Goal: Task Accomplishment & Management: Use online tool/utility

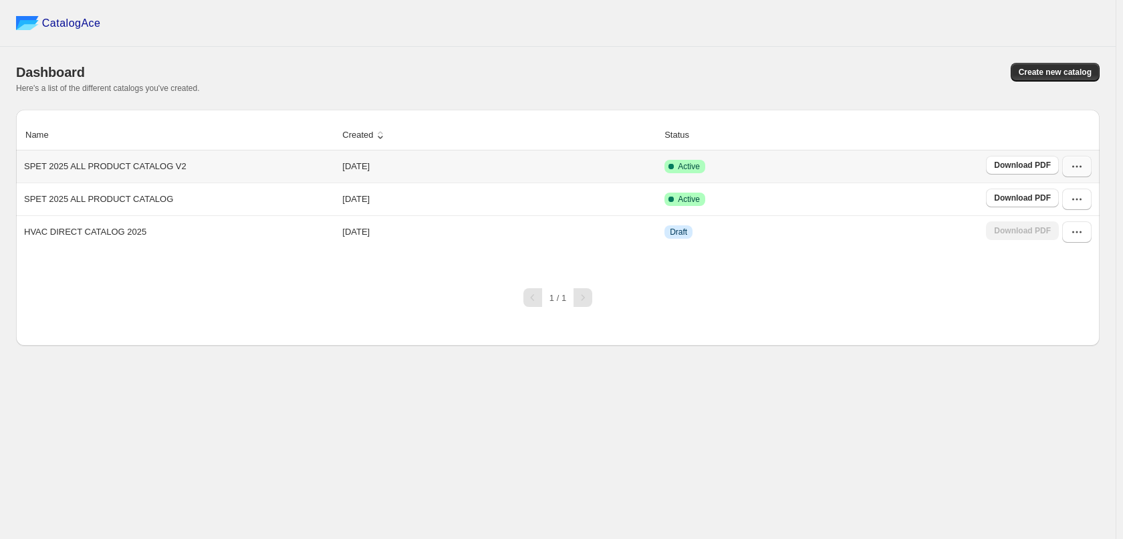
click at [1085, 165] on button "button" at bounding box center [1076, 166] width 29 height 21
click at [1076, 263] on span "Edit" at bounding box center [1068, 264] width 69 height 13
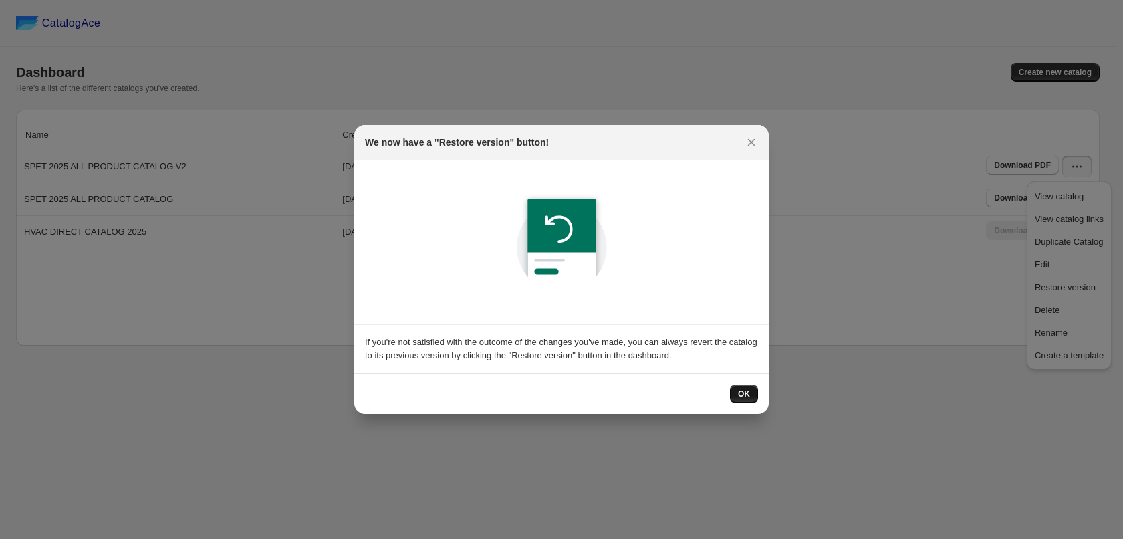
click at [746, 384] on button "OK" at bounding box center [744, 393] width 28 height 19
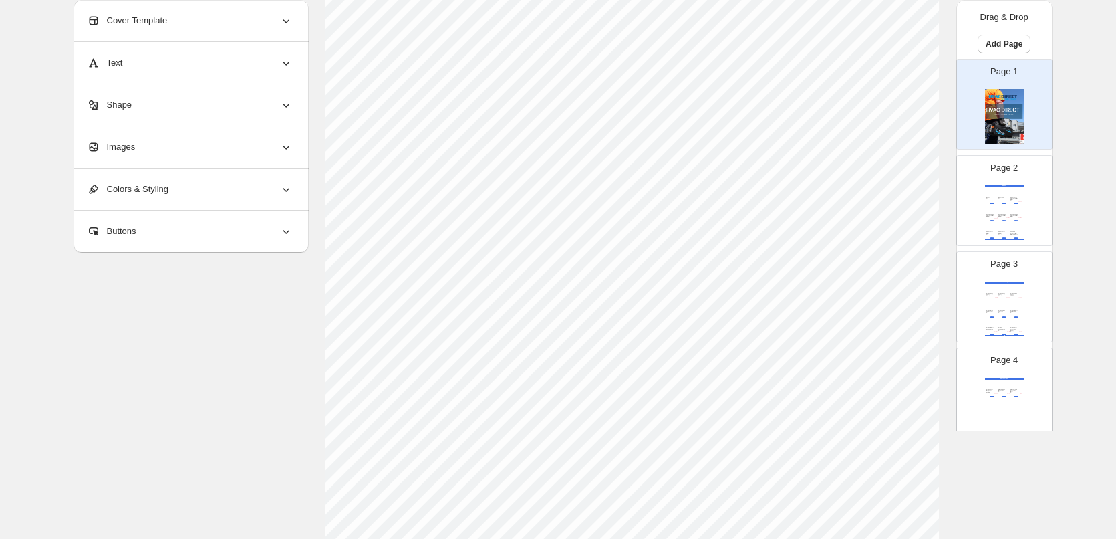
scroll to position [430, 0]
click at [1022, 176] on div "Page 2 BOSCH BOSCH - Leak Seeker 1.0 SKU: BCSLD1 Brand: BOSCH $ 803.66 BUY NOW …" at bounding box center [999, 195] width 84 height 90
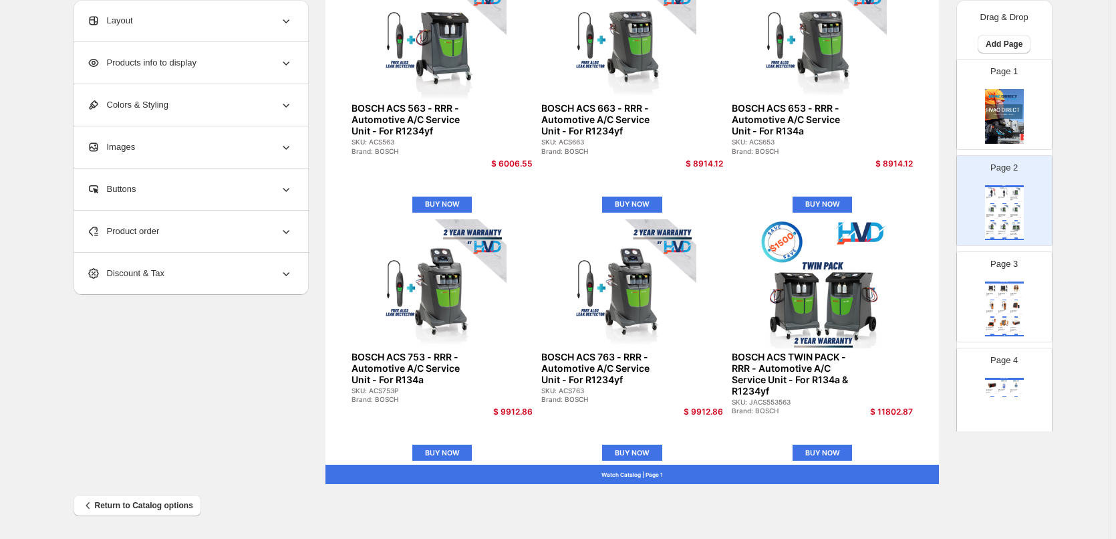
click at [1000, 368] on div "Page 4 Watch Catalog ELITECH Three-Way Output Temperature Controller SKU: ECS06…" at bounding box center [999, 388] width 84 height 90
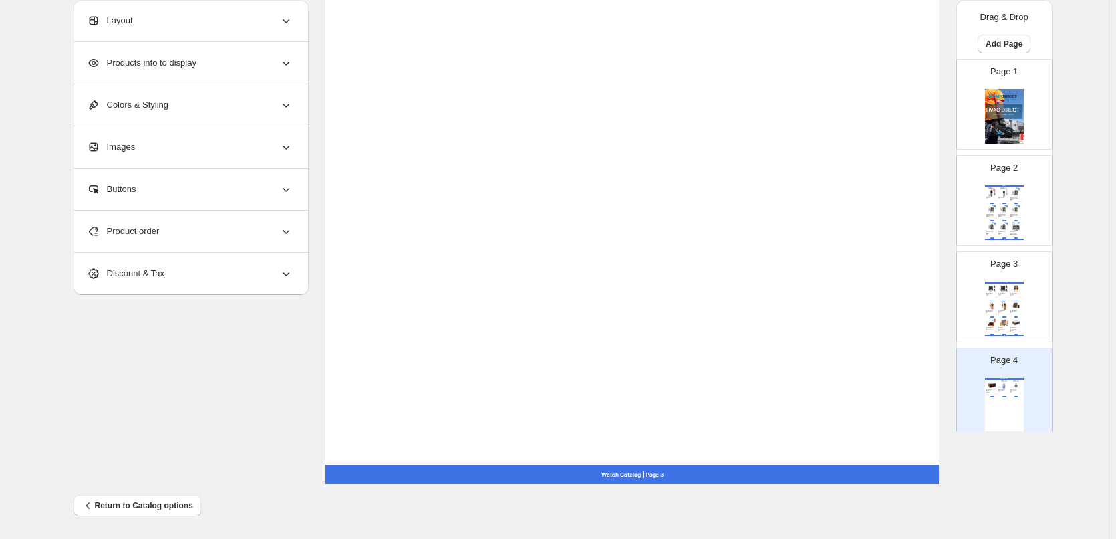
click at [995, 283] on div "Watch Catalog" at bounding box center [1004, 282] width 39 height 2
type input "*"
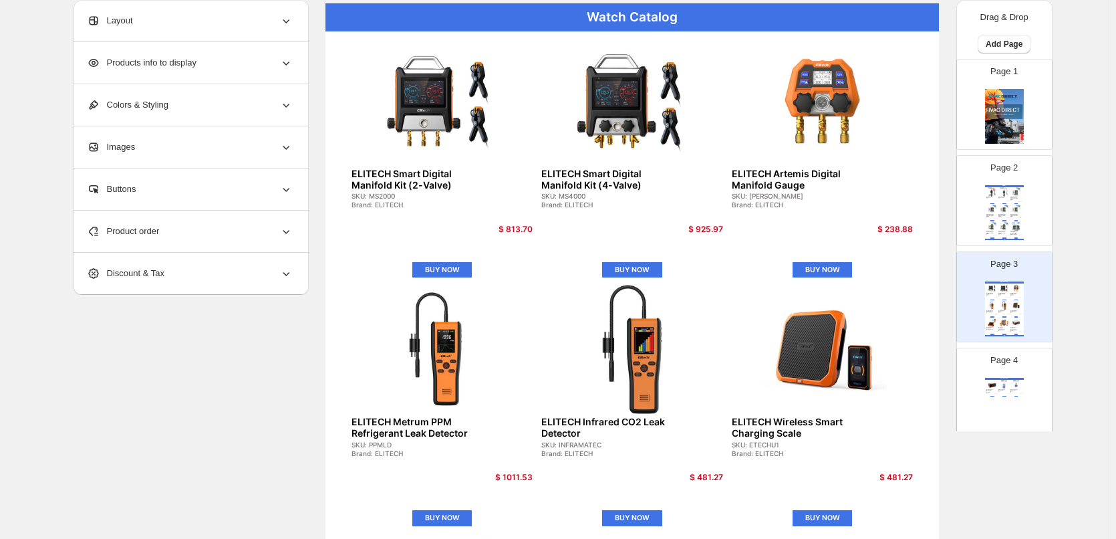
scroll to position [0, 0]
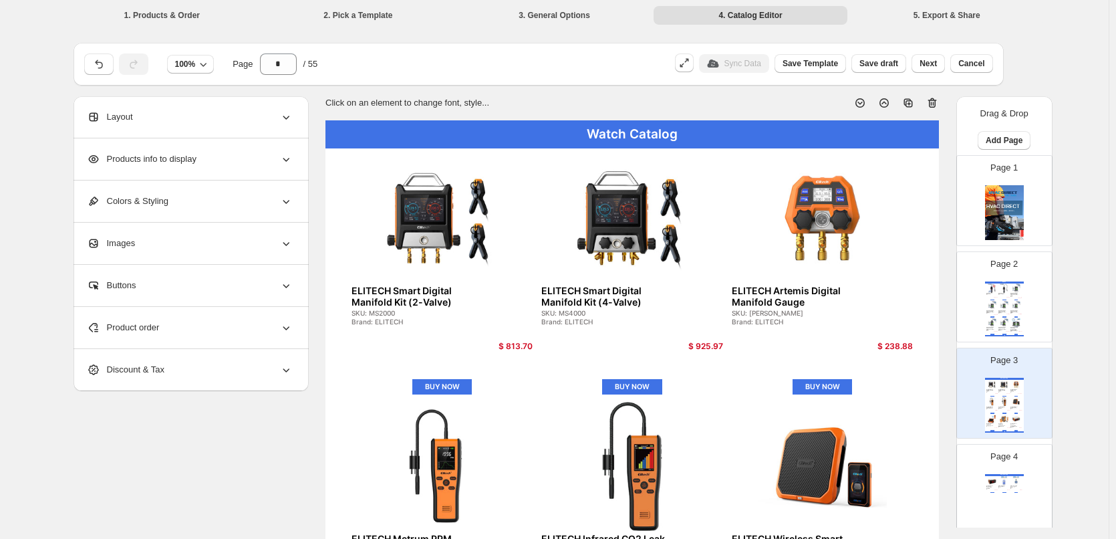
click at [746, 64] on div "Sync Data" at bounding box center [734, 63] width 70 height 19
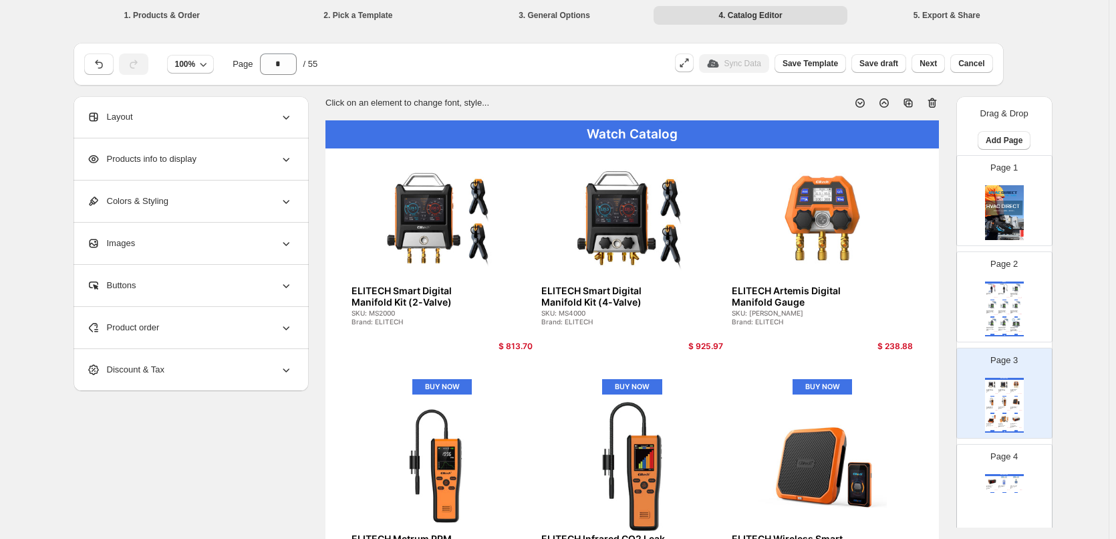
click at [719, 62] on div "Sync Data" at bounding box center [734, 63] width 70 height 19
drag, startPoint x: 815, startPoint y: 299, endPoint x: 736, endPoint y: 289, distance: 80.2
click at [736, 289] on div "ELITECH Artemis Digital Manifold Gauge" at bounding box center [794, 296] width 125 height 23
select select "**********"
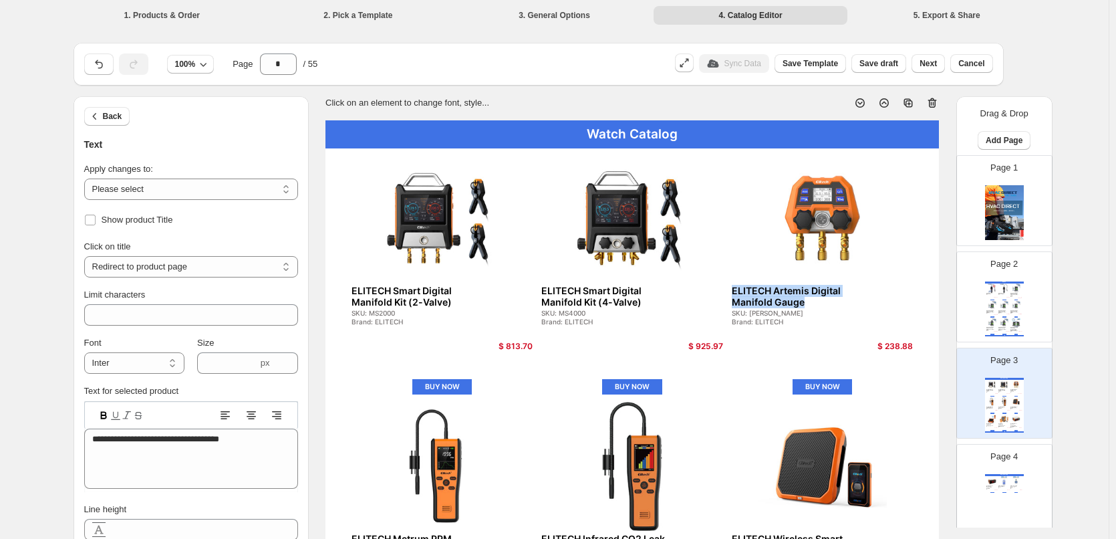
copy div "ELITECH Artemis Digital Manifold Gauge"
click at [731, 63] on div "Sync Data" at bounding box center [734, 63] width 70 height 19
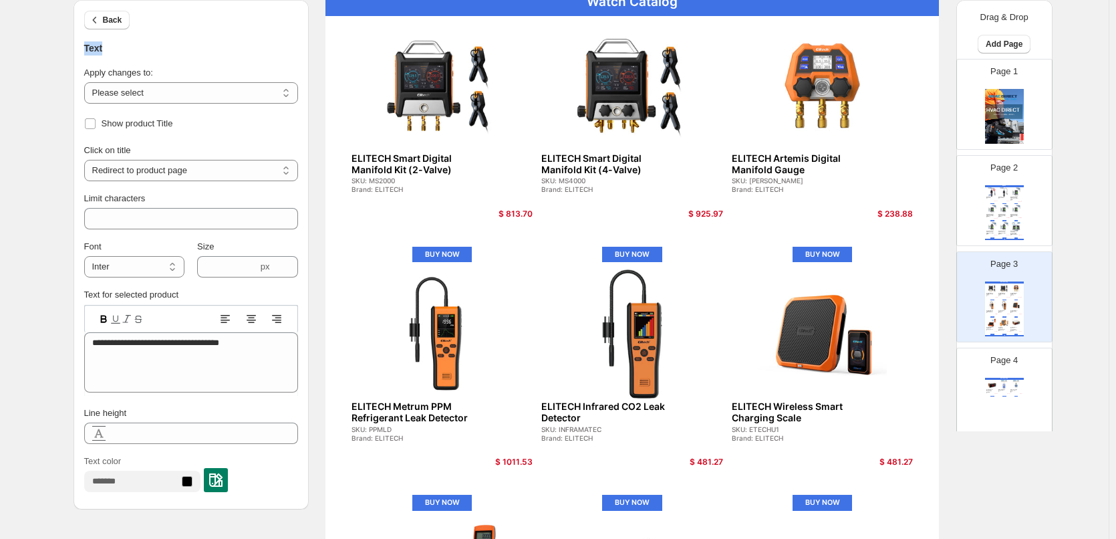
scroll to position [134, 0]
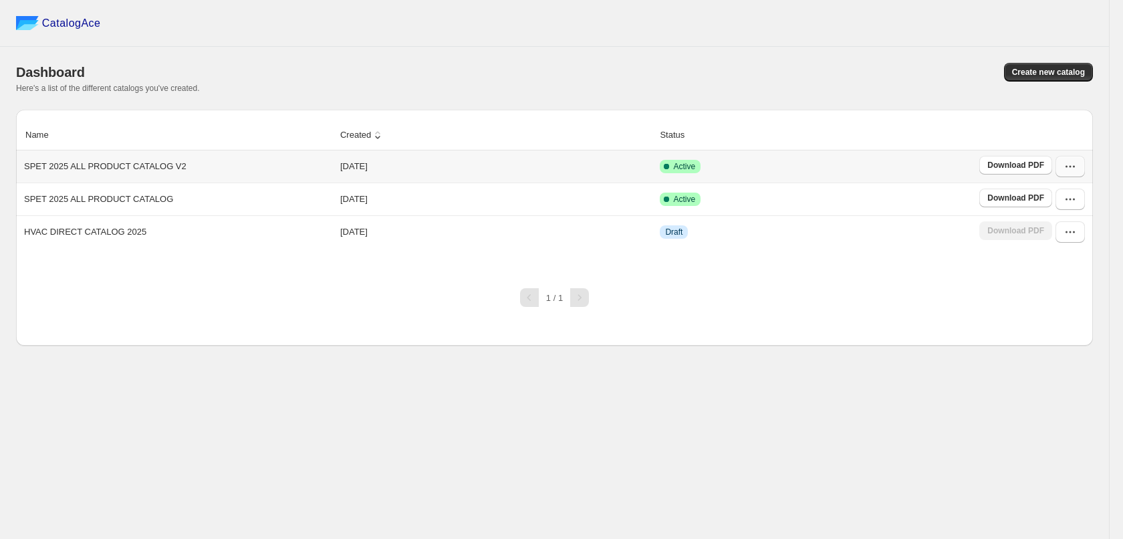
click at [1073, 160] on button "button" at bounding box center [1069, 166] width 29 height 21
click at [1082, 262] on span "Edit" at bounding box center [1066, 264] width 69 height 13
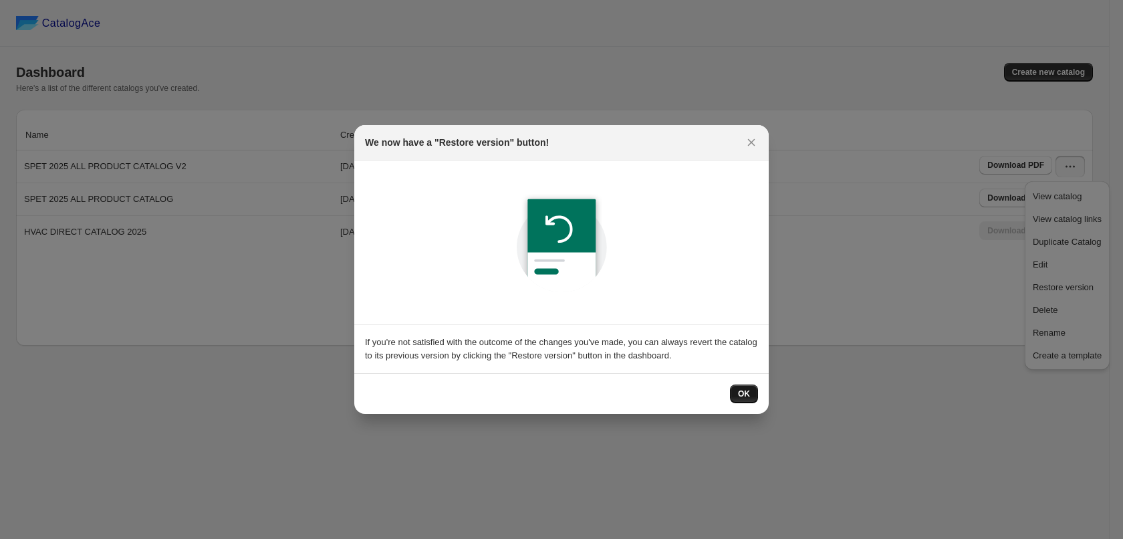
click at [738, 396] on span "OK" at bounding box center [744, 393] width 12 height 11
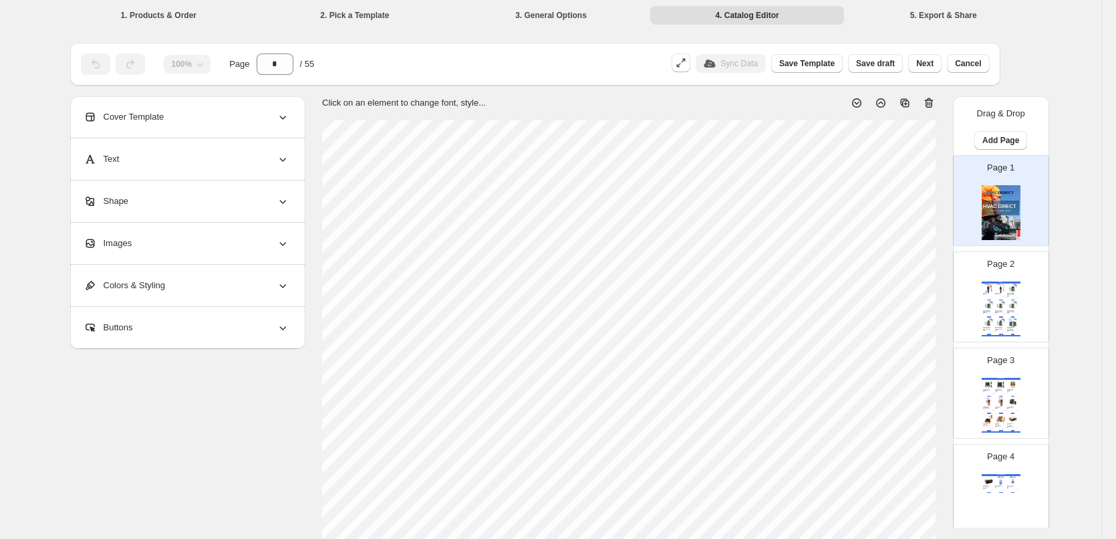
click at [1070, 503] on div "1. Products & Order 2. Pick a Template 3. General Options 4. Catalog Editor 5. …" at bounding box center [551, 484] width 1102 height 969
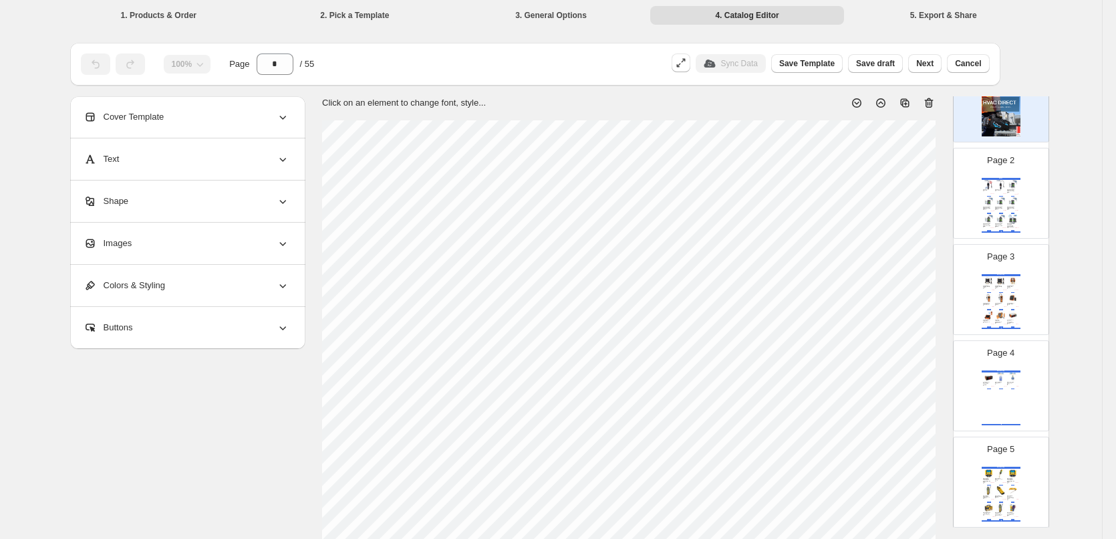
scroll to position [334, 0]
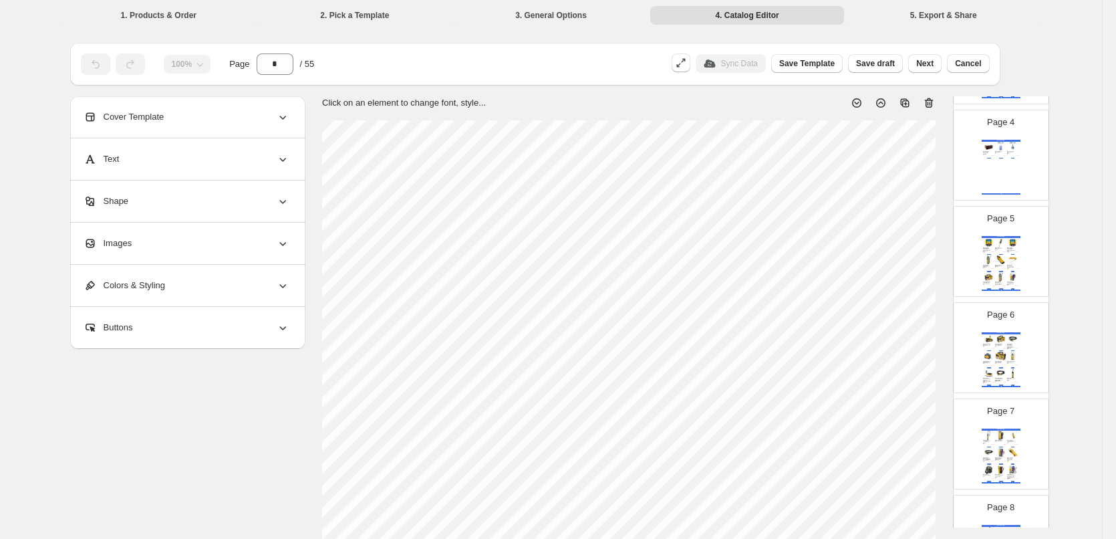
drag, startPoint x: 1002, startPoint y: 235, endPoint x: 1031, endPoint y: 281, distance: 53.8
click at [1002, 235] on div "Page 5 Watch Catalog FIELDPIECE SM482VINT 4-Valve Wireless Refrigerant Manifold…" at bounding box center [996, 246] width 84 height 90
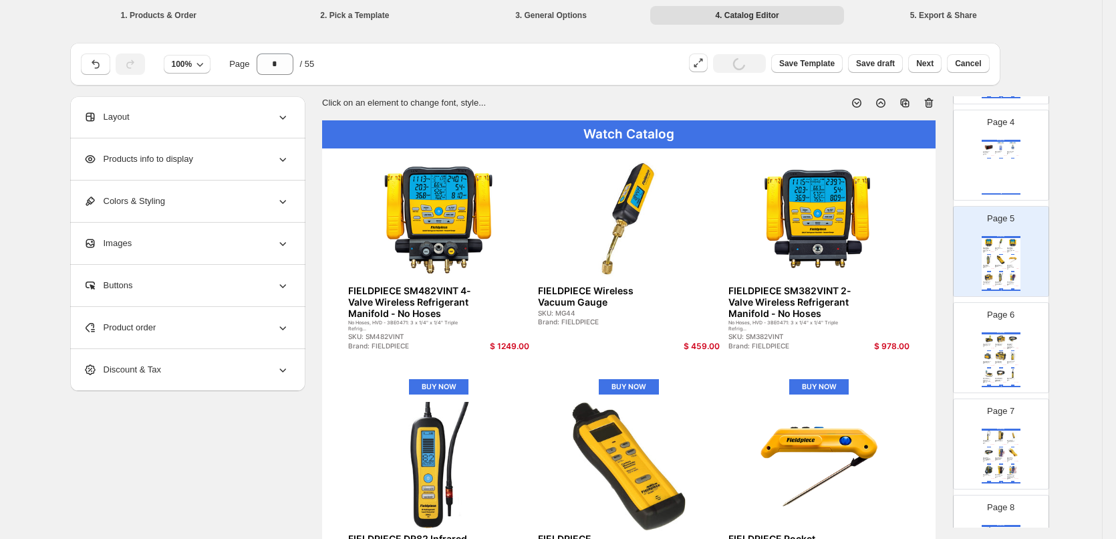
click at [1010, 136] on div "Page 4 Watch Catalog ELITECH Three-Way Output Temperature Controller SKU: ECS06…" at bounding box center [996, 150] width 84 height 90
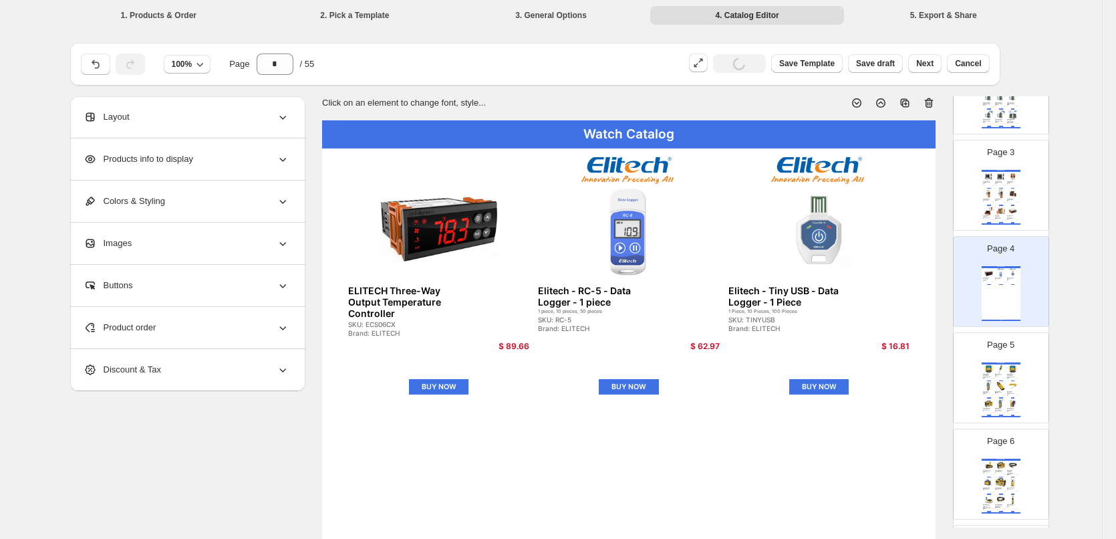
scroll to position [200, 0]
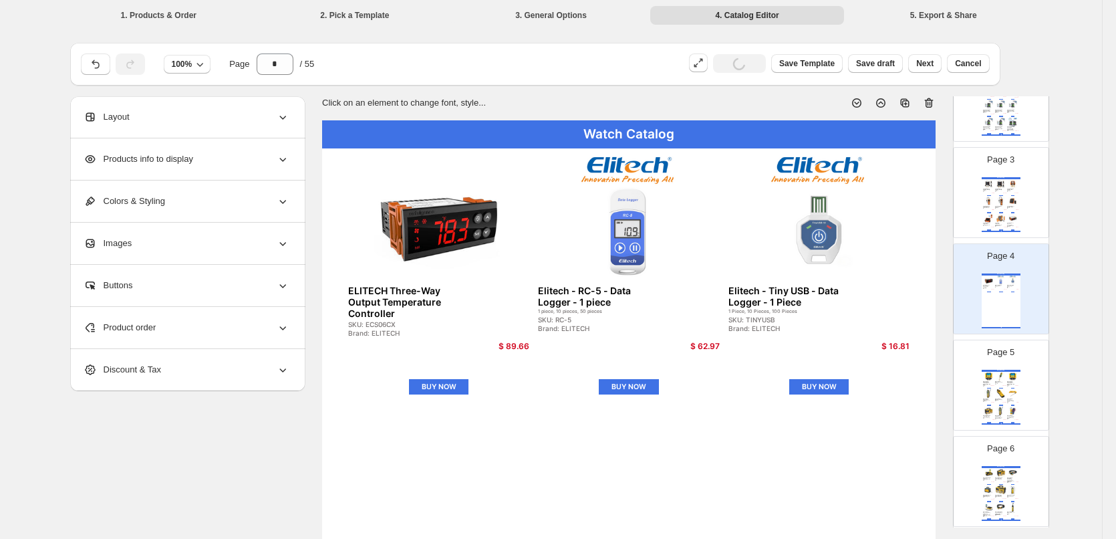
click at [1012, 205] on div "Watch Catalog ELITECH Smart Digital Manifold Kit (2-Valve) SKU: MS2000 Brand: E…" at bounding box center [1001, 204] width 39 height 55
type input "*"
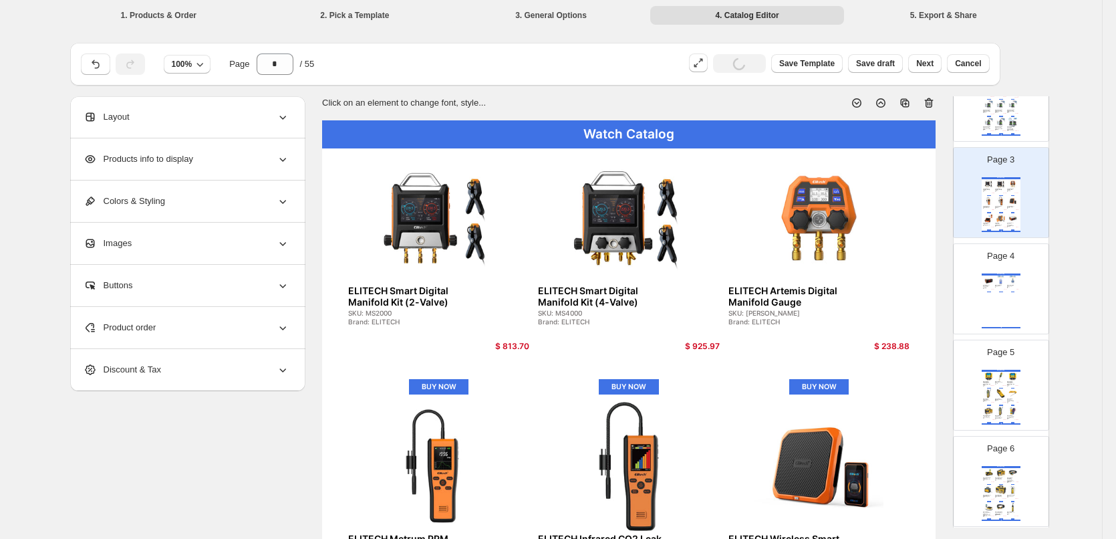
click at [1031, 227] on div "Page 3 Watch Catalog ELITECH Smart Digital Manifold Kit (2-Valve) SKU: MS2000 B…" at bounding box center [1001, 193] width 95 height 90
click at [732, 65] on p "Sync Data" at bounding box center [739, 63] width 37 height 11
